Goal: Answer question/provide support: Share knowledge or assist other users

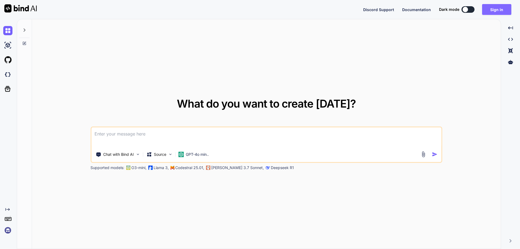
click at [496, 8] on button "Sign in" at bounding box center [496, 9] width 29 height 11
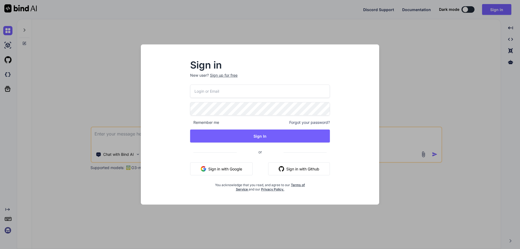
click at [259, 94] on input "email" at bounding box center [260, 91] width 140 height 13
paste input "[EMAIL_ADDRESS][DOMAIN_NAME]"
type input "[EMAIL_ADDRESS][DOMAIN_NAME]"
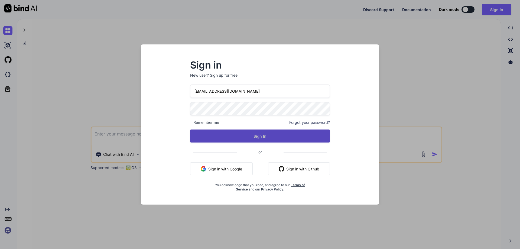
click at [203, 137] on button "Sign In" at bounding box center [260, 136] width 140 height 13
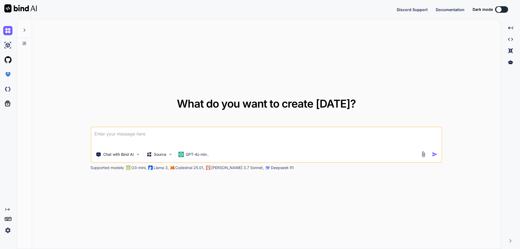
click at [345, 137] on textarea at bounding box center [266, 137] width 350 height 20
type textarea "d"
click at [435, 155] on img "button" at bounding box center [435, 155] width 6 height 6
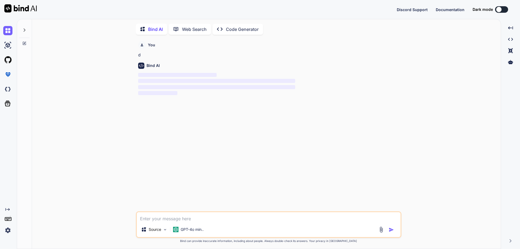
scroll to position [2, 0]
click at [158, 215] on textarea at bounding box center [269, 216] width 264 height 10
paste textarea "{"statusCode":409,"message":"Email is already exist.","listData":[],"uniqueData…"
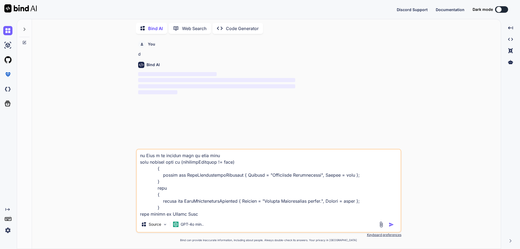
type textarea "{"statusCode":409,"message":"Email is already exist.","listData":[],"uniqueData…"
click at [389, 225] on img "button" at bounding box center [391, 224] width 5 height 5
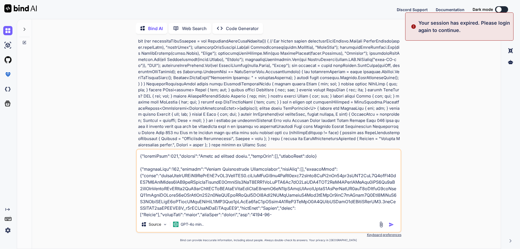
scroll to position [303, 0]
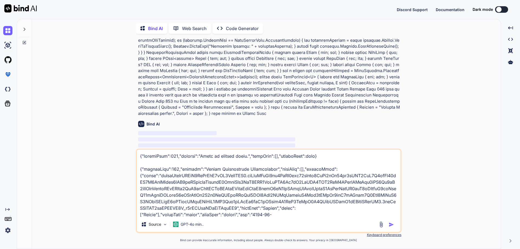
click at [391, 226] on img "button" at bounding box center [391, 224] width 5 height 5
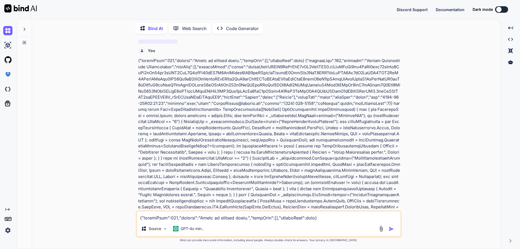
scroll to position [414, 0]
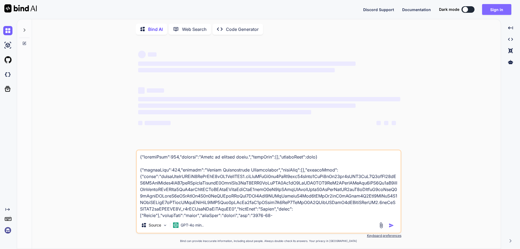
click at [499, 9] on button "Sign in" at bounding box center [496, 9] width 29 height 11
type textarea "x"
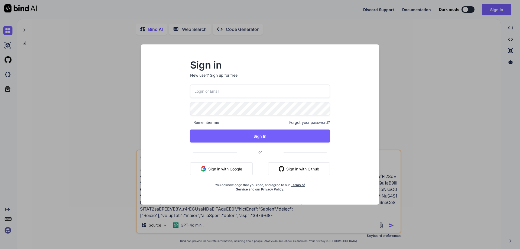
click at [245, 87] on input "email" at bounding box center [260, 91] width 140 height 13
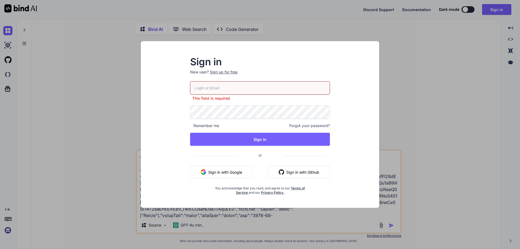
paste input "[EMAIL_ADDRESS][DOMAIN_NAME]"
type input "[EMAIL_ADDRESS][DOMAIN_NAME]"
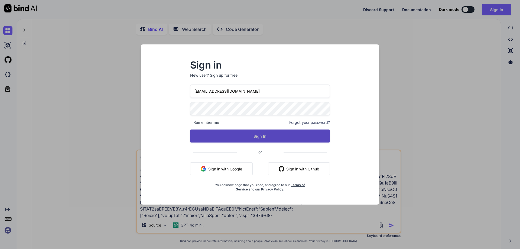
click at [202, 141] on button "Sign In" at bounding box center [260, 136] width 140 height 13
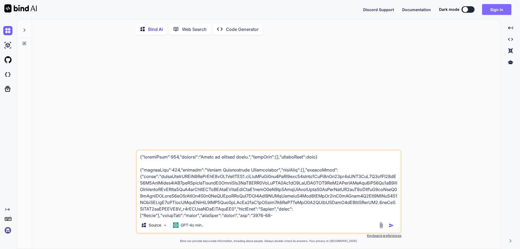
click at [494, 8] on button "Sign in" at bounding box center [496, 9] width 29 height 11
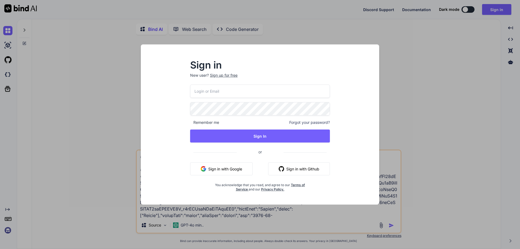
click at [228, 92] on input "email" at bounding box center [260, 91] width 140 height 13
paste input "Chetu@123"
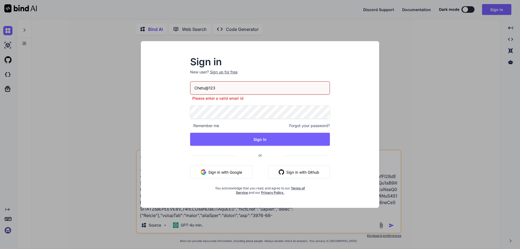
drag, startPoint x: 233, startPoint y: 90, endPoint x: 156, endPoint y: 89, distance: 76.7
click at [156, 89] on div "Sign in New user? Sign up for free Chetu@123 Please enter a valid email id Reme…" at bounding box center [260, 129] width 230 height 157
paste input "[EMAIL_ADDRESS][DOMAIN_NAME]"
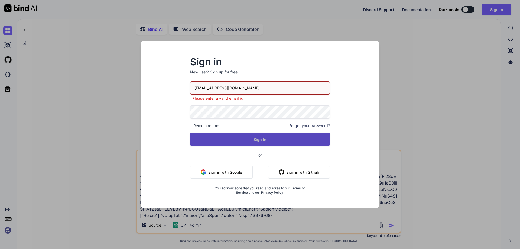
type input "[EMAIL_ADDRESS][DOMAIN_NAME]"
click at [283, 140] on button "Sign In" at bounding box center [260, 139] width 140 height 13
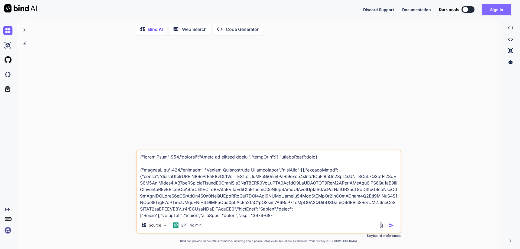
click at [508, 9] on button "Sign in" at bounding box center [496, 9] width 29 height 11
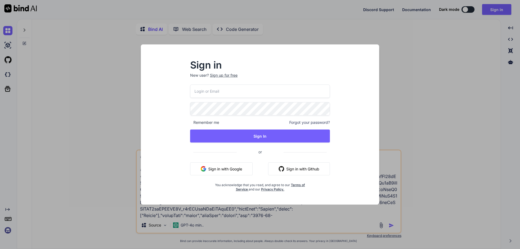
click at [257, 93] on input "email" at bounding box center [260, 91] width 140 height 13
paste input "[EMAIL_ADDRESS][DOMAIN_NAME]"
type input "[EMAIL_ADDRESS][DOMAIN_NAME]"
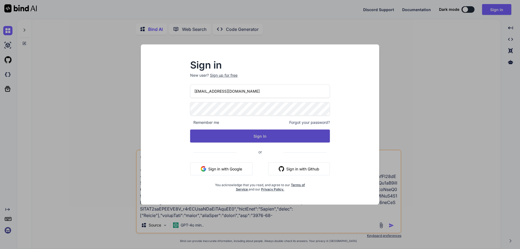
click at [299, 137] on button "Sign In" at bounding box center [260, 136] width 140 height 13
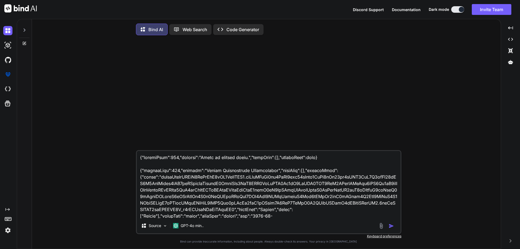
click at [390, 227] on img "button" at bounding box center [391, 225] width 5 height 5
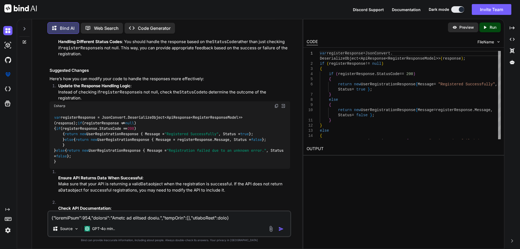
scroll to position [470, 0]
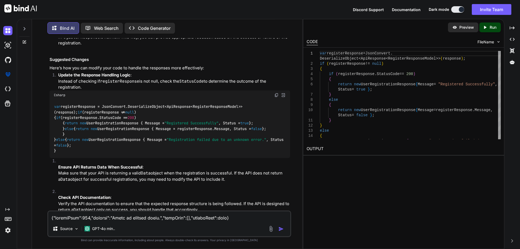
drag, startPoint x: 63, startPoint y: 115, endPoint x: 67, endPoint y: 127, distance: 12.3
click at [67, 127] on code "var registerResponse = JsonConvert.DeserializeObject<ApiResponse<RegisterRespon…" at bounding box center [170, 129] width 232 height 50
click at [62, 125] on code "var registerResponse = JsonConvert.DeserializeObject<ApiResponse<RegisterRespon…" at bounding box center [170, 129] width 232 height 50
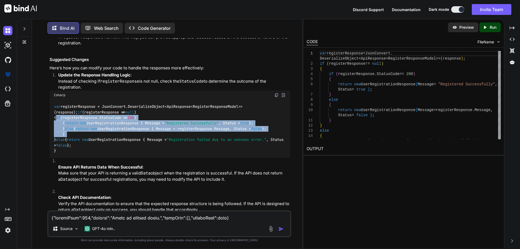
drag, startPoint x: 62, startPoint y: 117, endPoint x: 77, endPoint y: 155, distance: 40.8
click at [77, 155] on div "var registerResponse = JsonConvert.DeserializeObject<ApiResponse<RegisterRespon…" at bounding box center [170, 129] width 241 height 59
copy code "if (registerResponse.StatusCode == 200 ) { return new UserRegistrationResponse …"
drag, startPoint x: 60, startPoint y: 178, endPoint x: 101, endPoint y: 181, distance: 41.1
click at [101, 158] on div "var registerResponse = JsonConvert.DeserializeObject<ApiResponse<RegisterRespon…" at bounding box center [170, 129] width 241 height 59
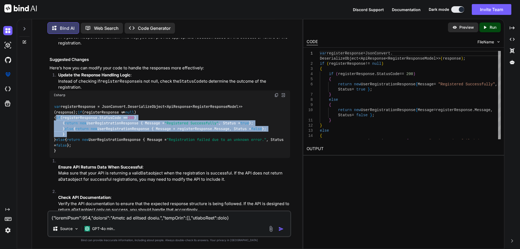
copy code "return new UserRegistrationResponse { Message = "Registration failed due to an …"
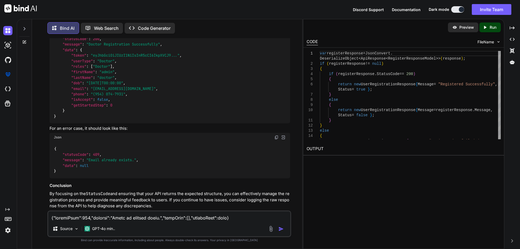
scroll to position [656, 0]
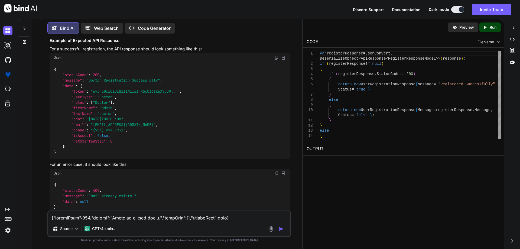
click at [276, 60] on img at bounding box center [277, 58] width 4 height 4
click at [74, 218] on textarea at bounding box center [169, 216] width 242 height 10
paste textarea "{ "statusCode": 200, "message": "Doctor Registration Successfully", "data": { "…"
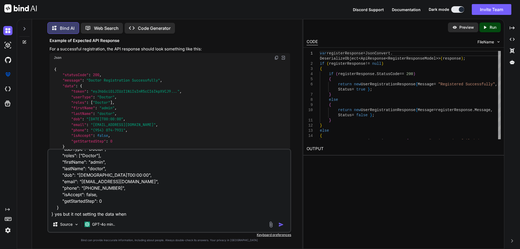
paste textarea "var registerResponse = JsonConvert.DeserializeObject<ApiResponse<RegisterRespon…"
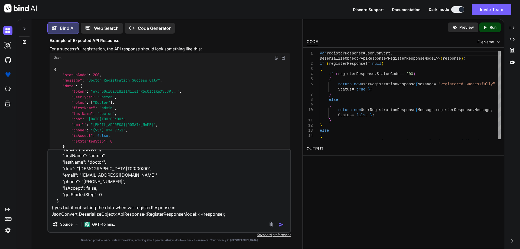
paste textarea "public class ApiResponse<T> { public int StatusCode { get; set; } public string…"
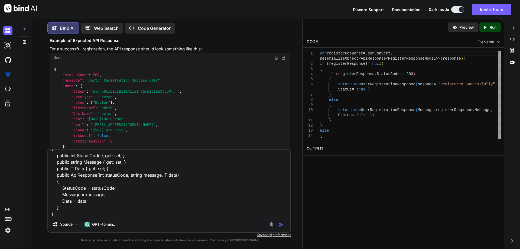
paste textarea "public class RegisterResponseModel { public string Token { get; set; } public s…"
type textarea "{ "statusCode": 200, "message": "Doctor Registration Successfully", "data": { "…"
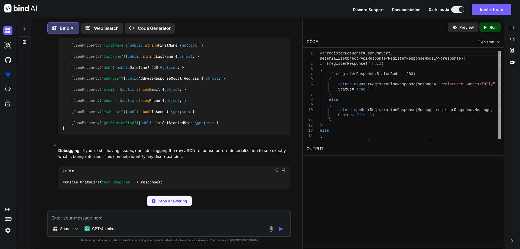
scroll to position [1133, 0]
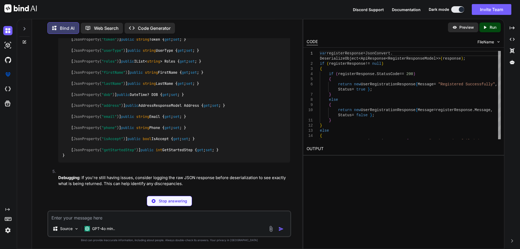
click at [276, 24] on img at bounding box center [277, 22] width 4 height 4
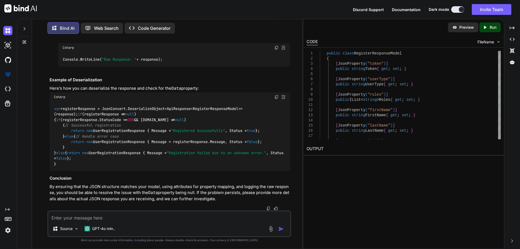
scroll to position [1377, 0]
click at [217, 119] on code "var registerResponse = JsonConvert.DeserializeObject<ApiResponse<RegisterRespon…" at bounding box center [170, 136] width 232 height 61
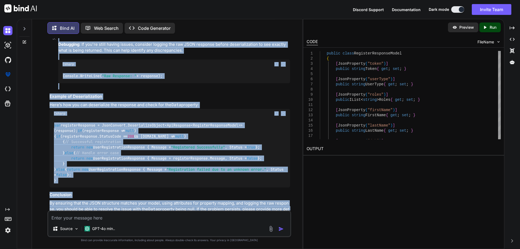
scroll to position [1294, 0]
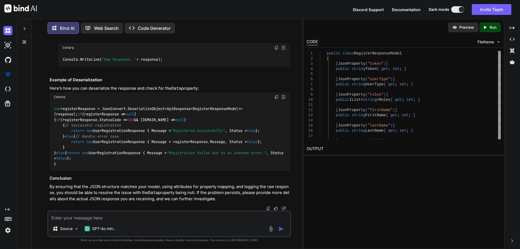
drag, startPoint x: 72, startPoint y: 56, endPoint x: 210, endPoint y: 93, distance: 142.7
copy code "[ JsonProperty( "token" ) ] public string Token { get ; set ; } [ JsonProperty(…"
click at [93, 214] on textarea at bounding box center [169, 216] width 242 height 10
paste textarea "@model InfraredIV.Core.WebRequestModel.LoginResponse <body> <input type="hidden…"
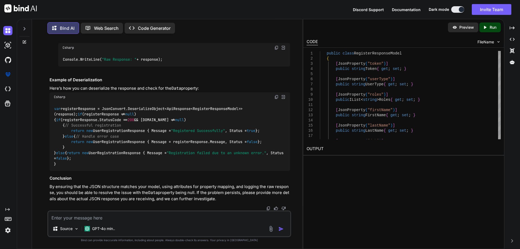
type textarea "@model InfraredIV.Core.WebRequestModel.LoginResponse <body> <input type="hidden…"
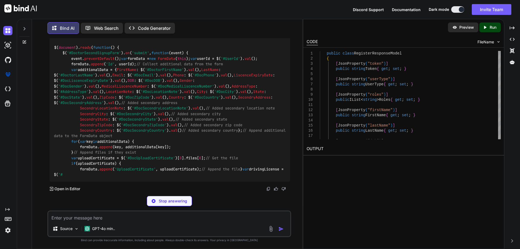
scroll to position [2328, 0]
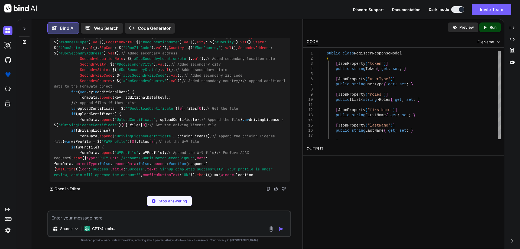
drag, startPoint x: 72, startPoint y: 70, endPoint x: 97, endPoint y: 183, distance: 116.3
click at [97, 182] on div "$( document ). ready ( function ( ) { $( '#DoctorSecondSignupForm' ). on ( 'sub…" at bounding box center [170, 86] width 241 height 191
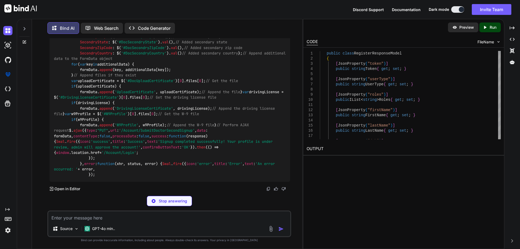
copy code "var additionalData = { FirstName : $( '#DoctorFirstName' ). val (), LastName : …"
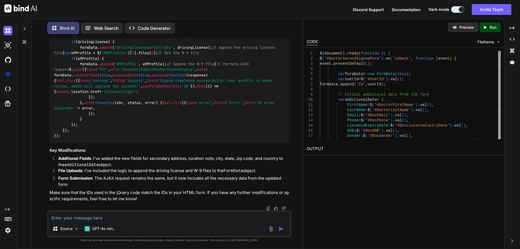
click at [83, 215] on textarea at bounding box center [169, 216] width 242 height 10
paste textarea "<div class="input-wrapper"> <div class="row g-3"> <div class="col-lg-6"> <label…"
type textarea "<div class="input-wrapper"> <div class="row g-3"> <div class="col-lg-6"> <label…"
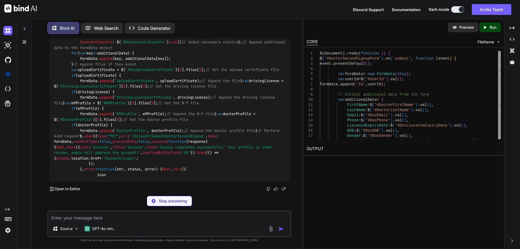
scroll to position [3151, 0]
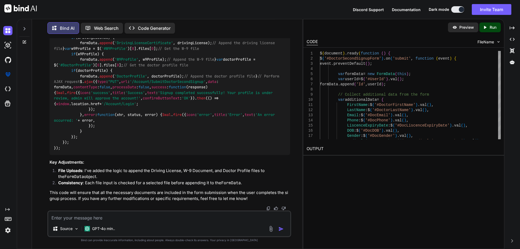
drag, startPoint x: 69, startPoint y: 48, endPoint x: 84, endPoint y: 200, distance: 152.5
click at [84, 155] on div "$( document ). ready ( function ( ) { $( '#DoctorSecondSignupForm' ). on ( 'sub…" at bounding box center [170, 26] width 241 height 257
copy code "for ( var key in additionalData) { formData. append (key, additionalData[key]);…"
click at [89, 216] on textarea at bounding box center [169, 216] width 242 height 10
paste textarea "[HttpPut] public async Task<IActionResult> SubmitDoctorSecondSignup([FromForm] …"
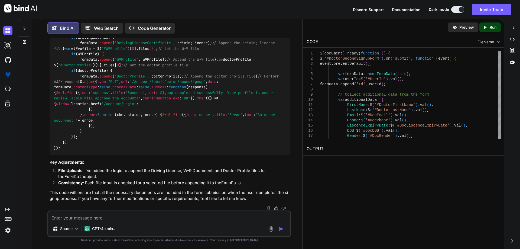
type textarea "[HttpPut] public async Task<IActionResult> SubmitDoctorSecondSignup([FromForm] …"
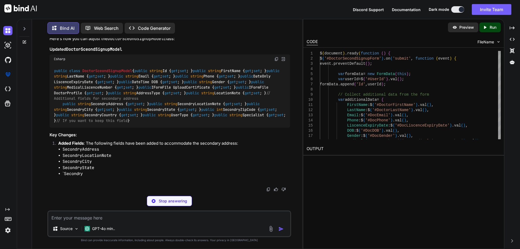
scroll to position [3643, 0]
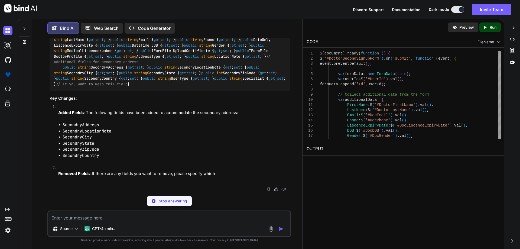
click at [278, 25] on img at bounding box center [277, 22] width 4 height 4
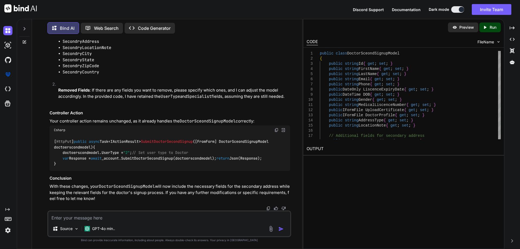
click at [107, 218] on textarea at bounding box center [169, 216] width 242 height 10
paste textarea "Id string string Send empty value FirstName string string Send empty value Last…"
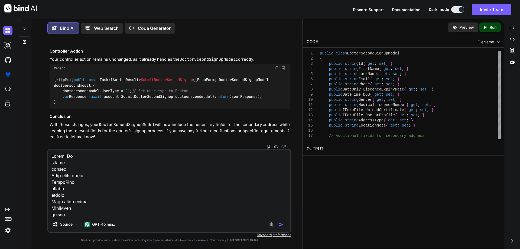
scroll to position [586, 0]
type textarea "Create Id string string Send empty value FirstName string string Send empty val…"
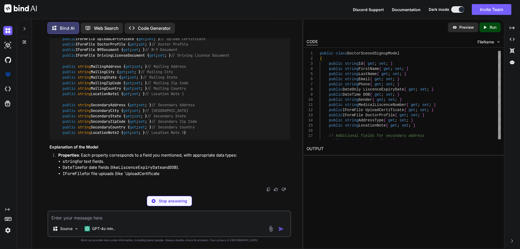
scroll to position [4133, 0]
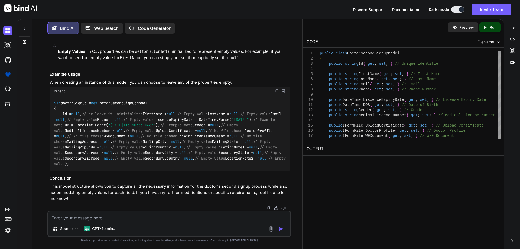
scroll to position [4136, 0]
copy code "W9Document"
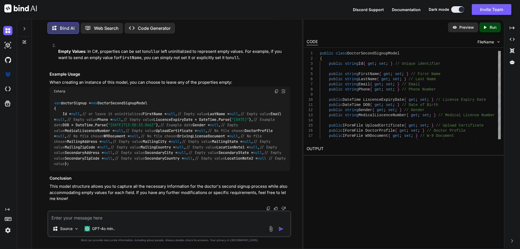
copy code "DrivingLicenseDocument"
click at [143, 220] on textarea at bounding box center [169, 216] width 242 height 10
paste textarea "@model InfraredIV.Core.WebRequestModel.LoginResponse <body> <input type="hidden…"
type textarea "@model InfraredIV.Core.WebRequestModel.LoginResponse <body> <input type="hidden…"
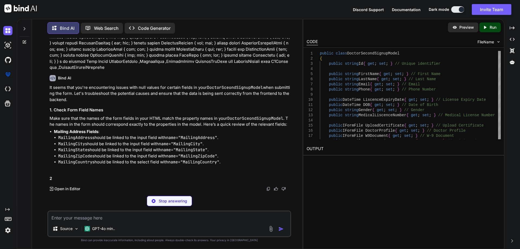
scroll to position [5386, 0]
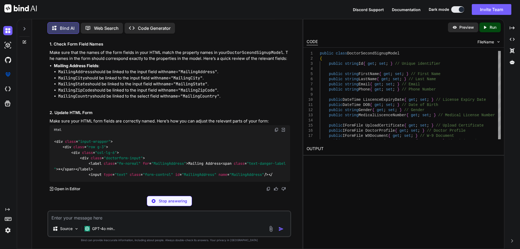
click at [192, 75] on code "name="MailingAddress"" at bounding box center [191, 71] width 51 height 5
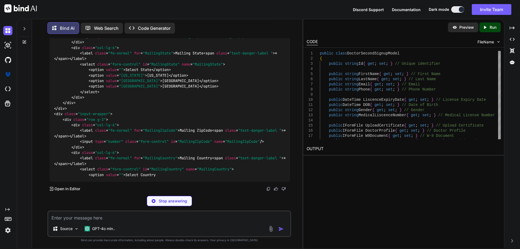
scroll to position [5537, 0]
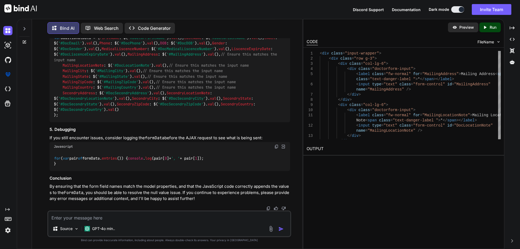
copy span "MailingCity"
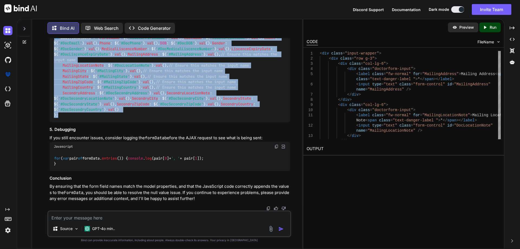
drag, startPoint x: 54, startPoint y: 66, endPoint x: 75, endPoint y: 183, distance: 118.3
click at [75, 122] on div "var additionalData = { FirstName : $( '#DoctorFirstName' ). val (), LastName : …" at bounding box center [170, 77] width 241 height 92
copy code "var additionalData = { FirstName : $( '#DoctorFirstName' ). val (), LastName : …"
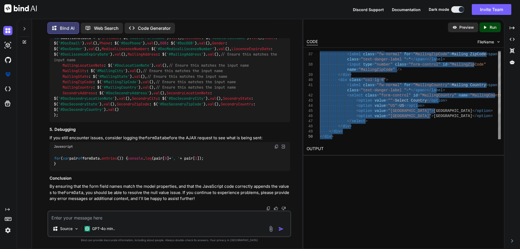
drag, startPoint x: 321, startPoint y: 54, endPoint x: 402, endPoint y: 143, distance: 120.5
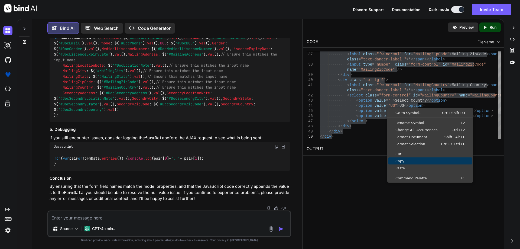
click at [403, 161] on span "Copy" at bounding box center [431, 161] width 84 height 4
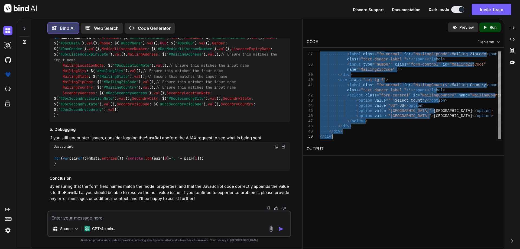
scroll to position [0, 0]
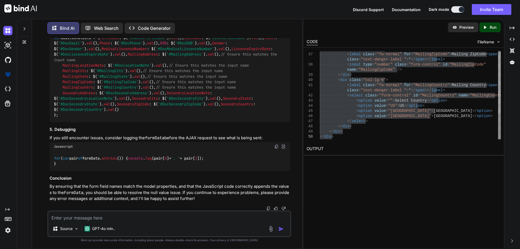
type textarea "<div class="input-wrapper"> <div class="row g-3"> <div class="col-lg-6"> <div c…"
